Goal: Task Accomplishment & Management: Manage account settings

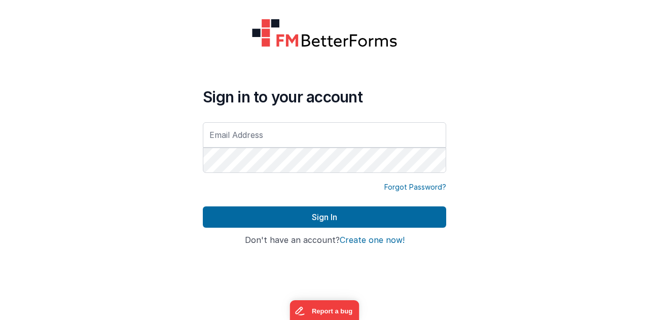
click at [265, 133] on input "text" at bounding box center [324, 134] width 243 height 25
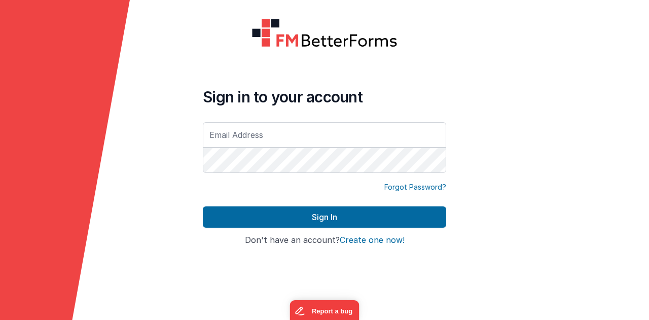
click at [0, 0] on div at bounding box center [0, 0] width 0 height 0
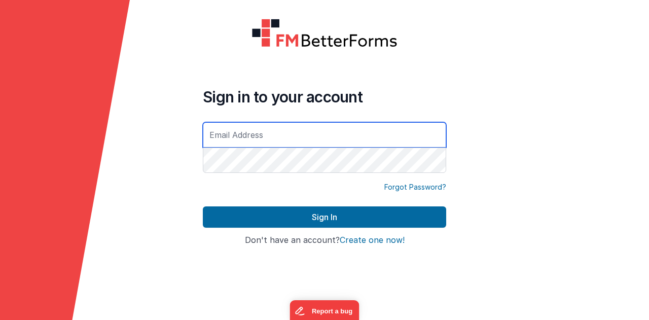
click at [307, 130] on input "text" at bounding box center [324, 134] width 243 height 25
type input "[EMAIL_ADDRESS][PERSON_NAME][PERSON_NAME][DOMAIN_NAME]"
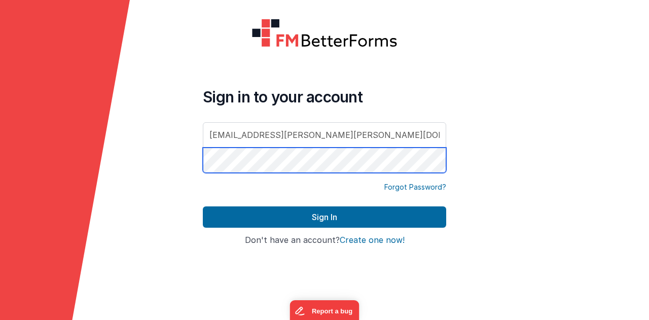
click at [203, 206] on button "Sign In" at bounding box center [324, 216] width 243 height 21
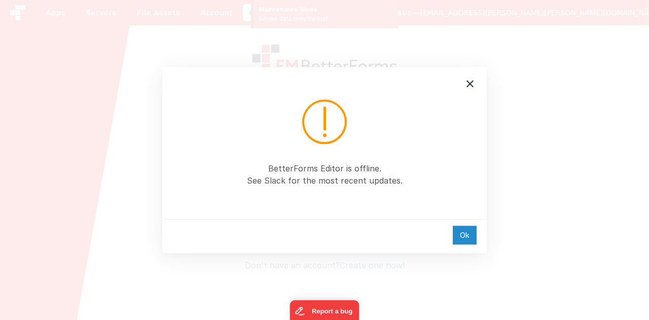
click at [462, 236] on div "Ok" at bounding box center [465, 235] width 24 height 19
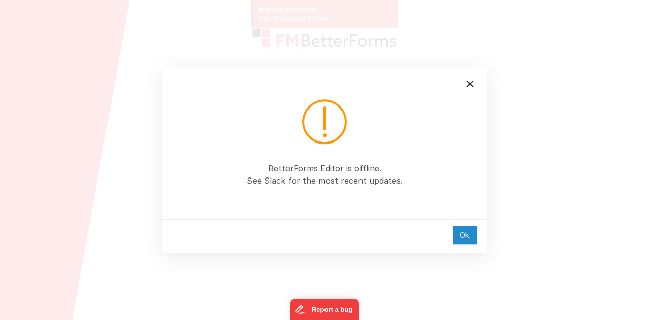
click at [464, 238] on div "Ok" at bounding box center [465, 235] width 24 height 19
